Goal: Navigation & Orientation: Find specific page/section

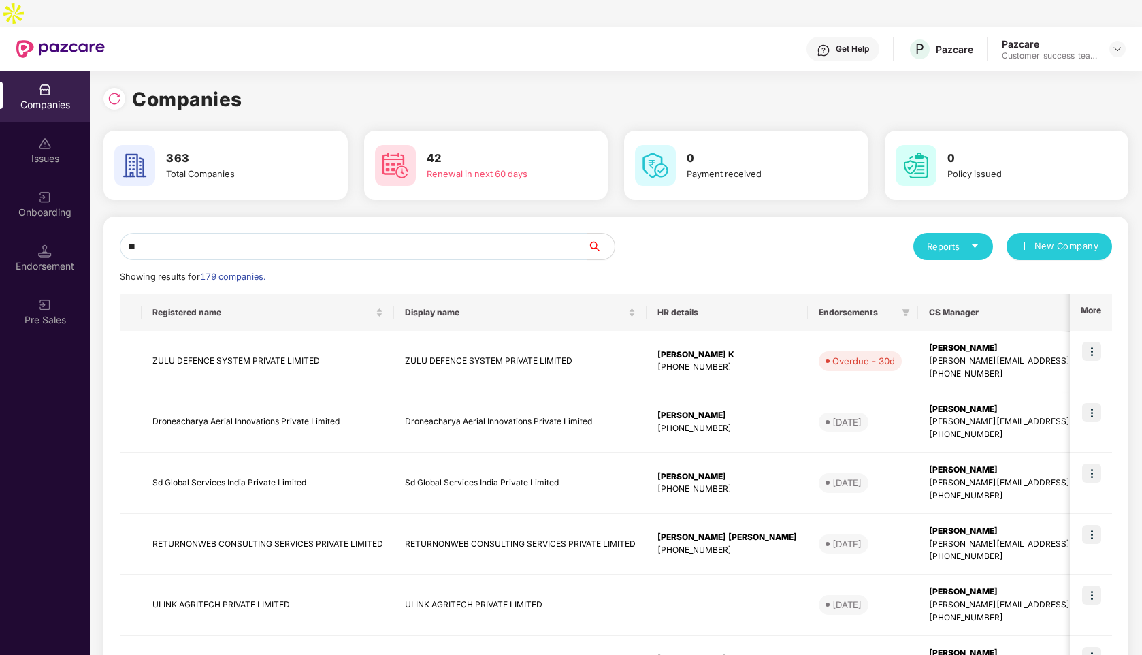
type input "*"
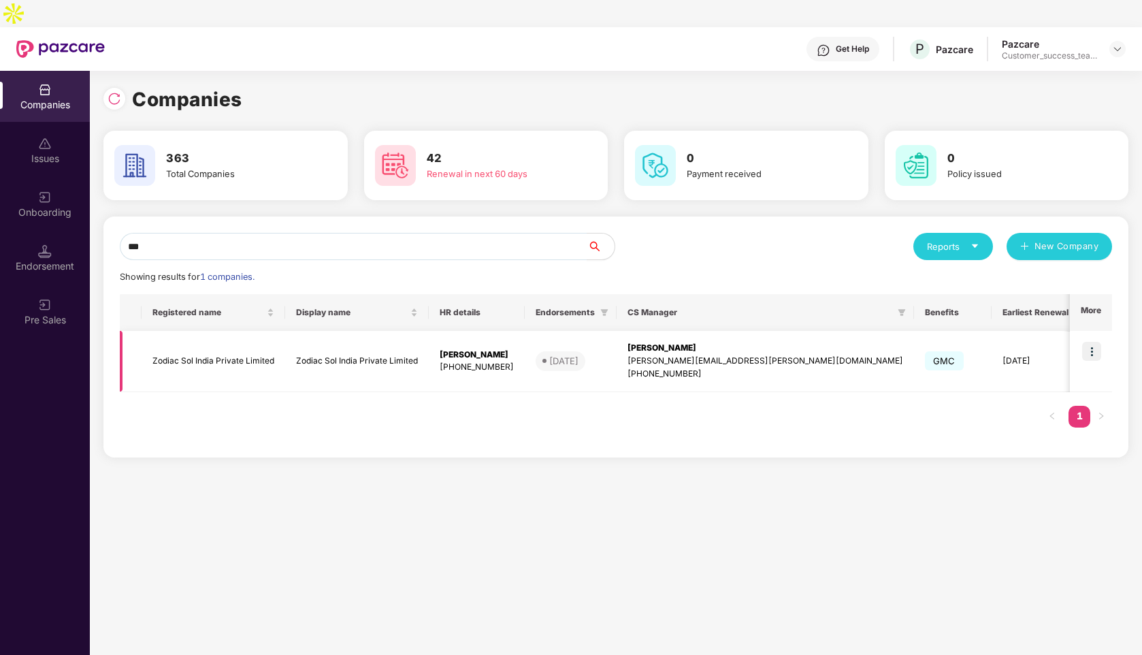
type input "***"
click at [1102, 342] on img at bounding box center [1092, 351] width 19 height 19
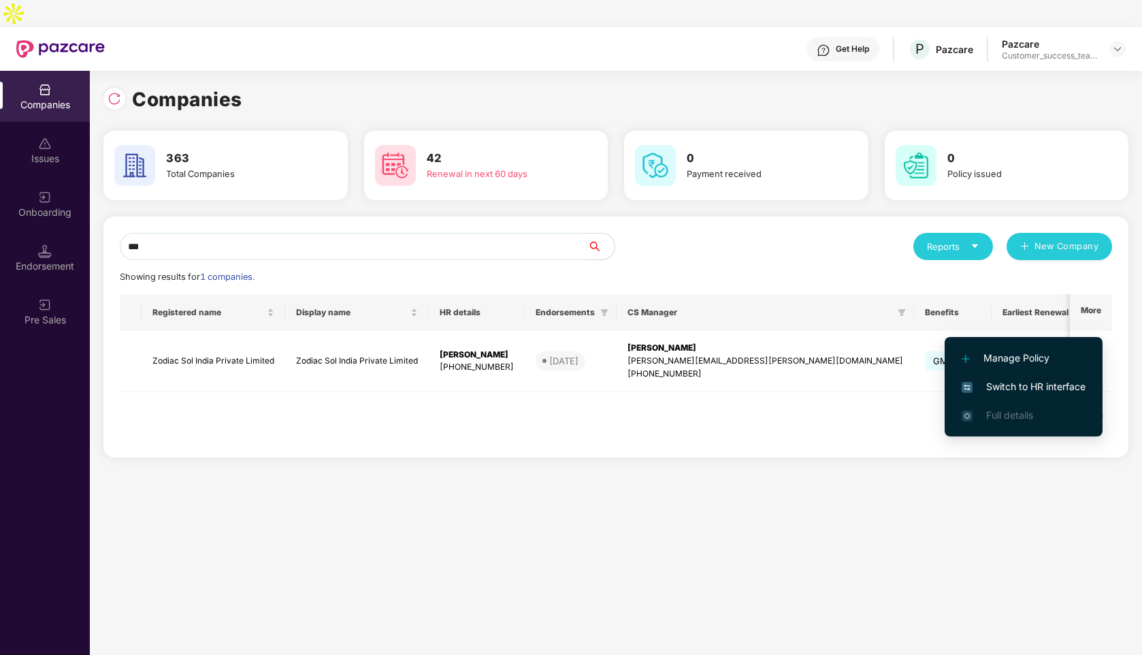
click at [1012, 388] on span "Switch to HR interface" at bounding box center [1024, 386] width 124 height 15
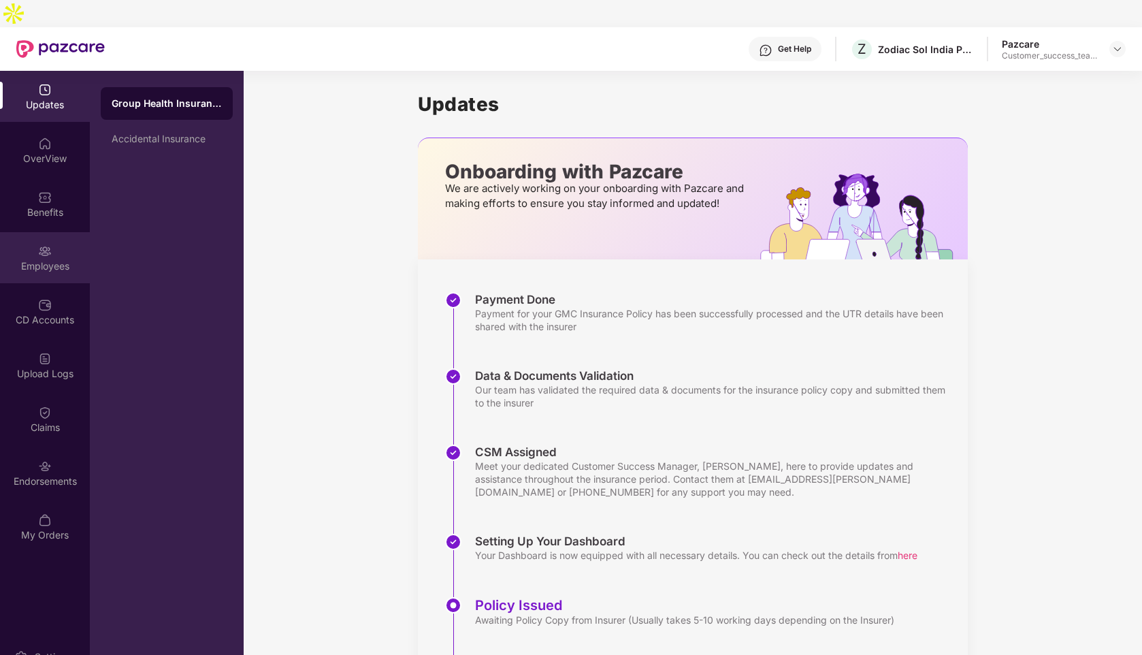
click at [54, 232] on div "Employees" at bounding box center [45, 257] width 90 height 51
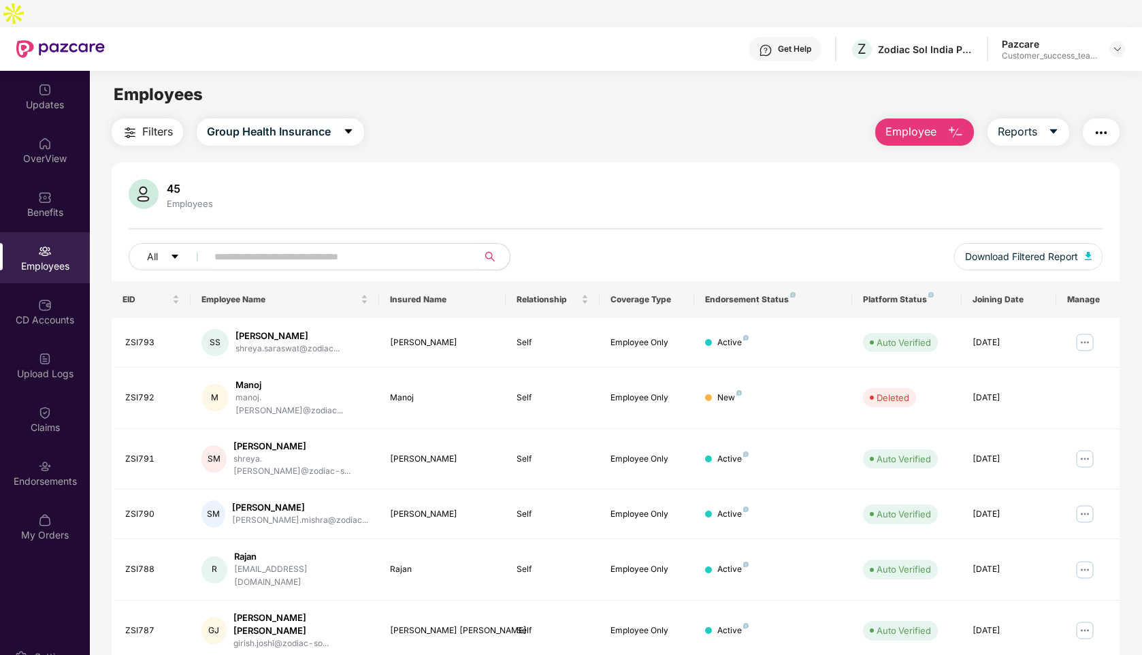
click at [372, 246] on input "text" at bounding box center [336, 256] width 244 height 20
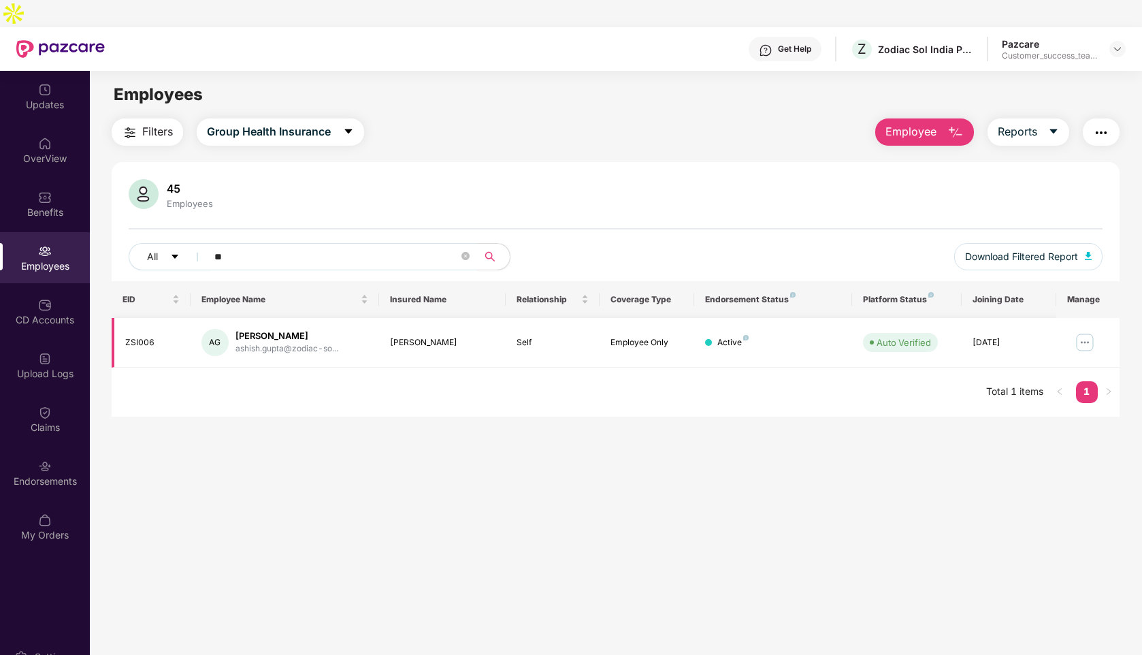
type input "*"
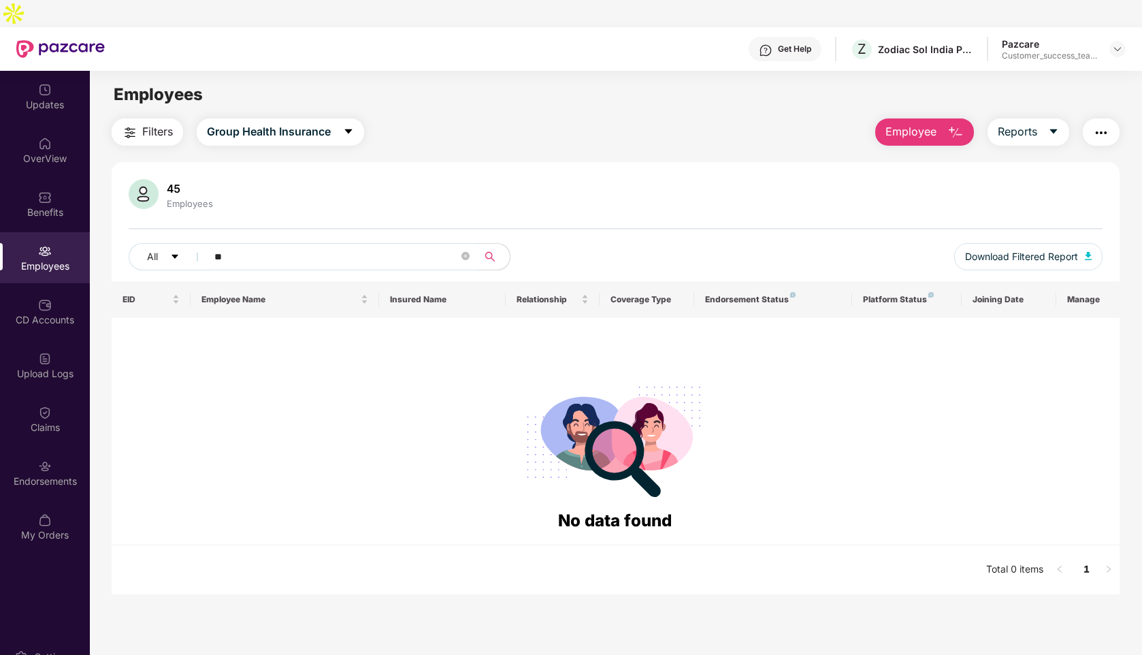
type input "*"
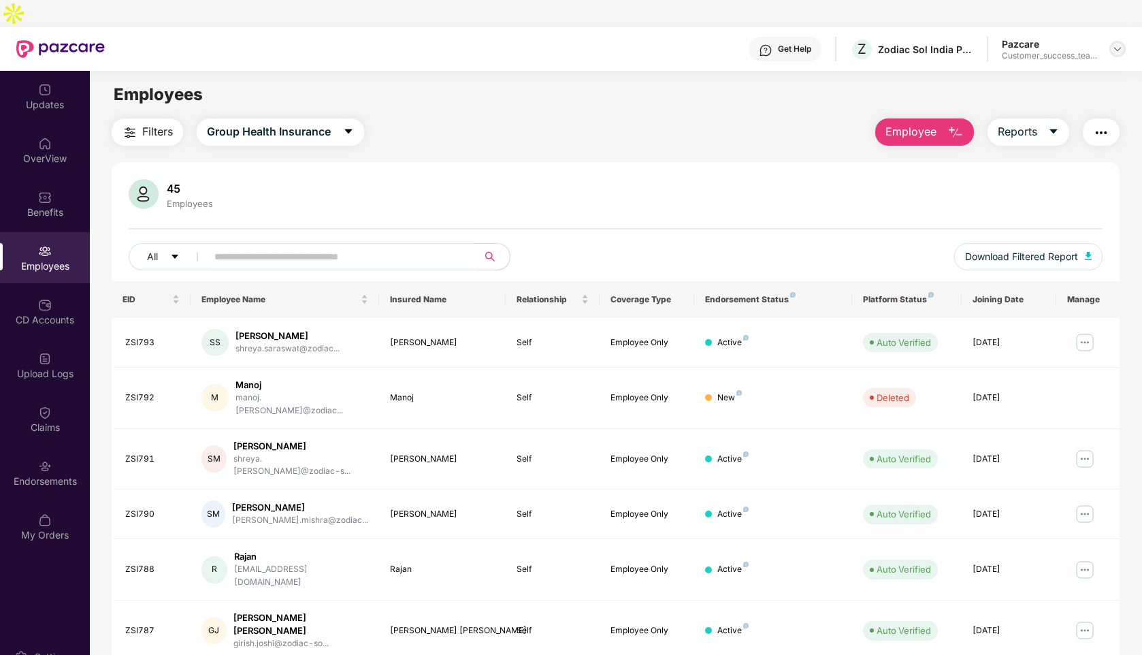
click at [1117, 44] on img at bounding box center [1118, 49] width 11 height 11
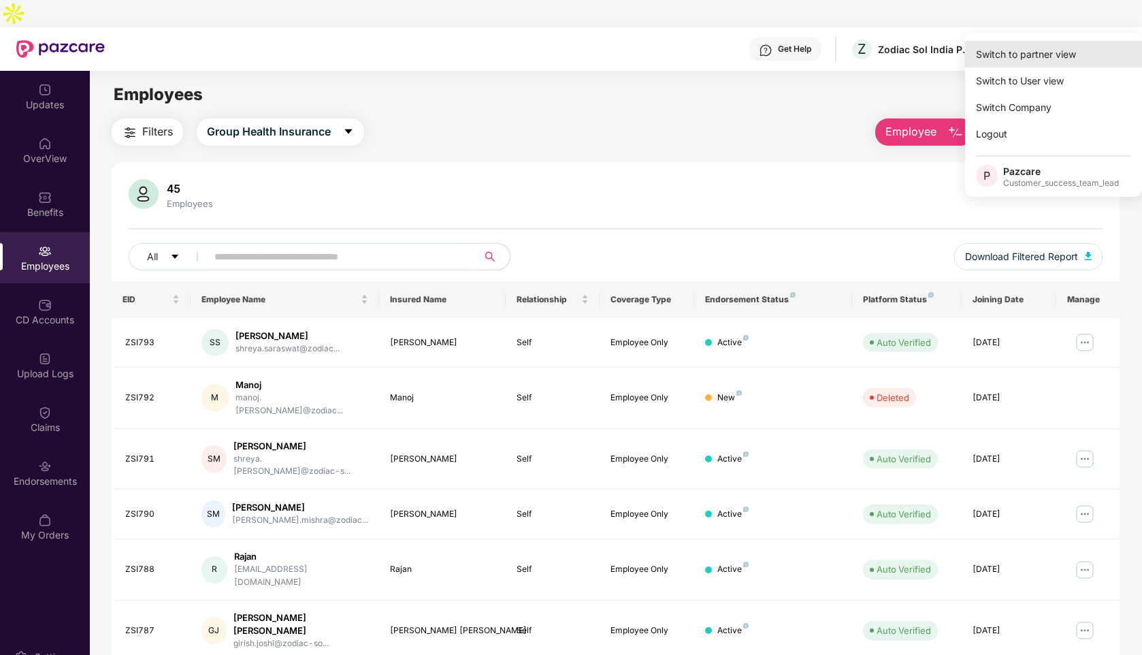
click at [1057, 46] on div "Switch to partner view" at bounding box center [1053, 54] width 177 height 27
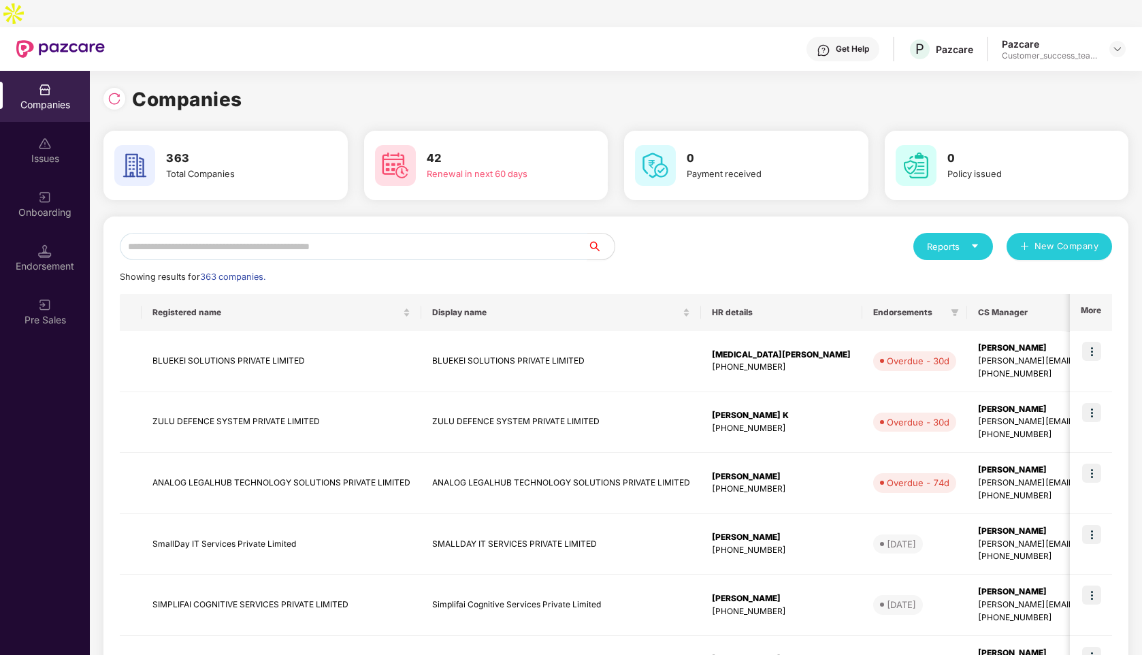
click at [218, 233] on input "text" at bounding box center [354, 246] width 468 height 27
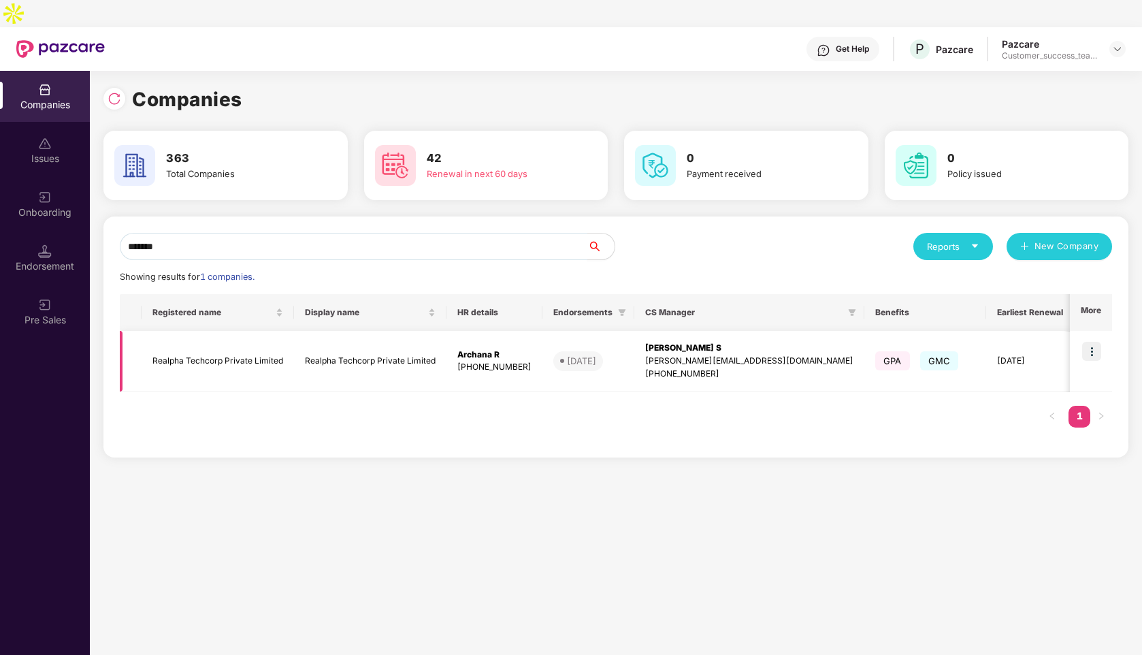
type input "*******"
click at [1089, 342] on img at bounding box center [1092, 351] width 19 height 19
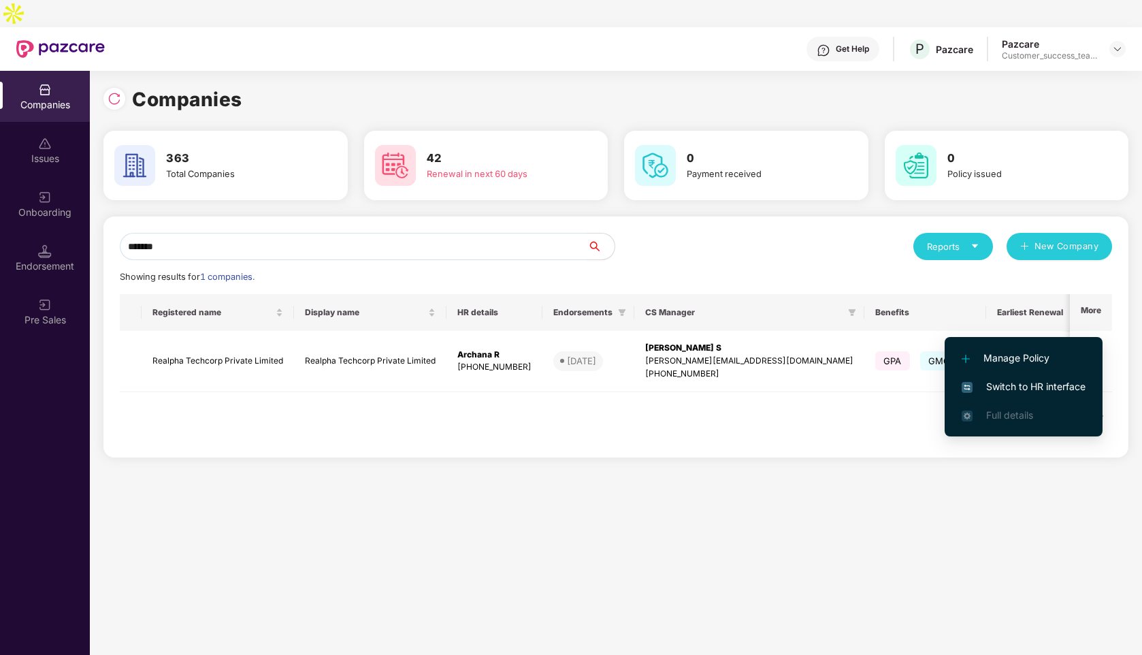
click at [1002, 385] on span "Switch to HR interface" at bounding box center [1024, 386] width 124 height 15
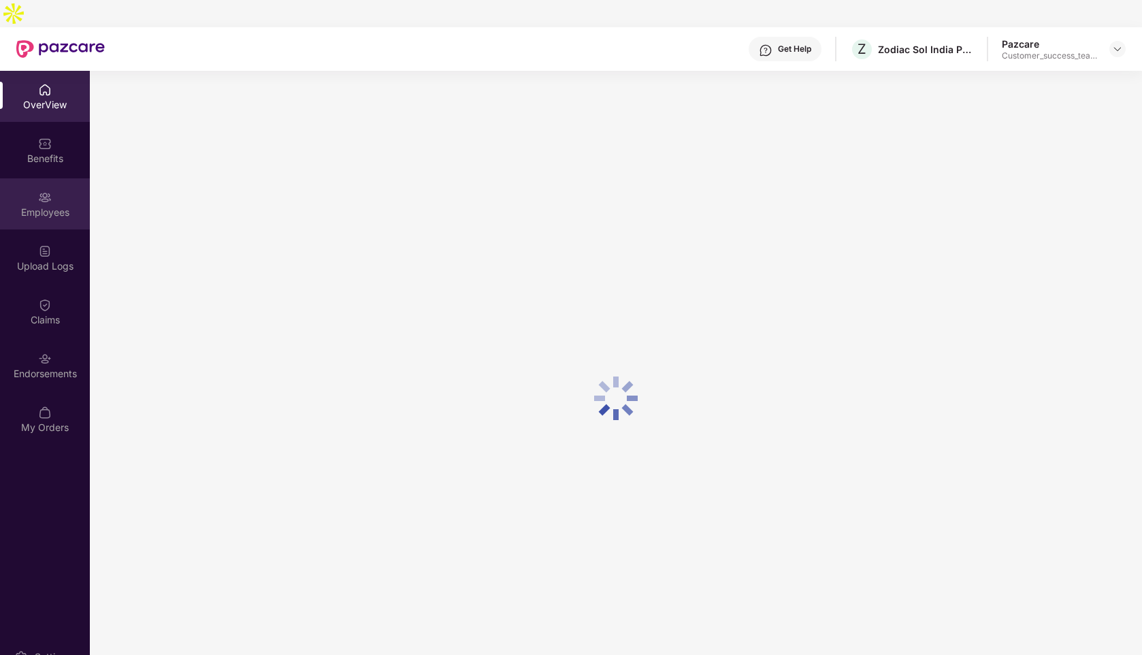
click at [39, 191] on img at bounding box center [45, 198] width 14 height 14
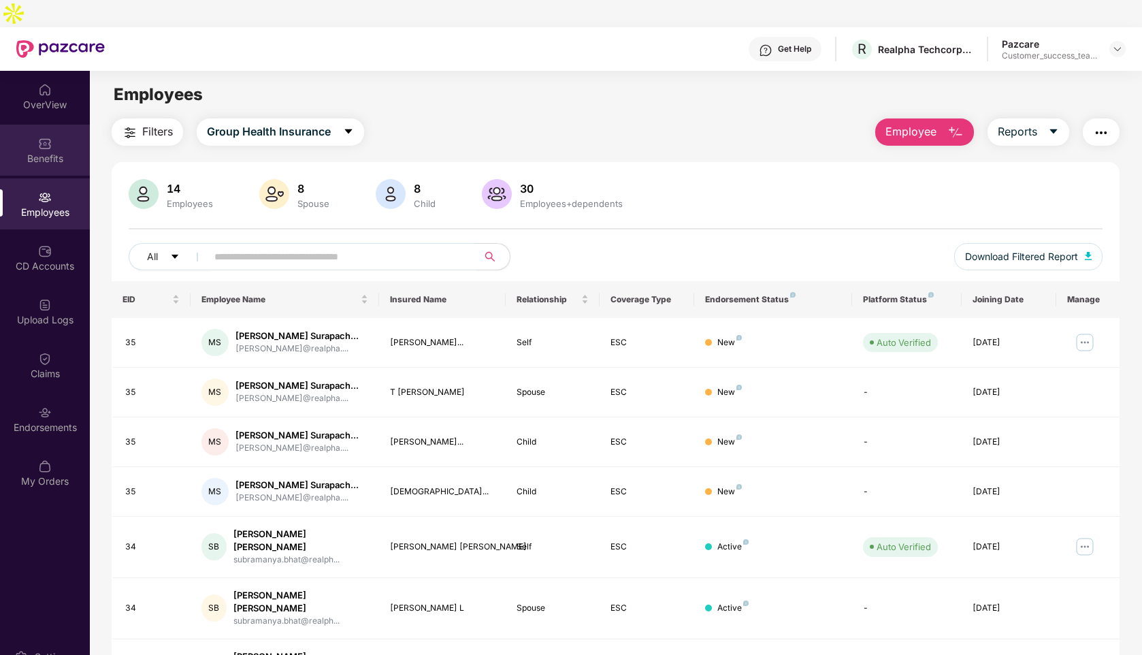
click at [41, 152] on div "Benefits" at bounding box center [45, 159] width 90 height 14
